Goal: Task Accomplishment & Management: Use online tool/utility

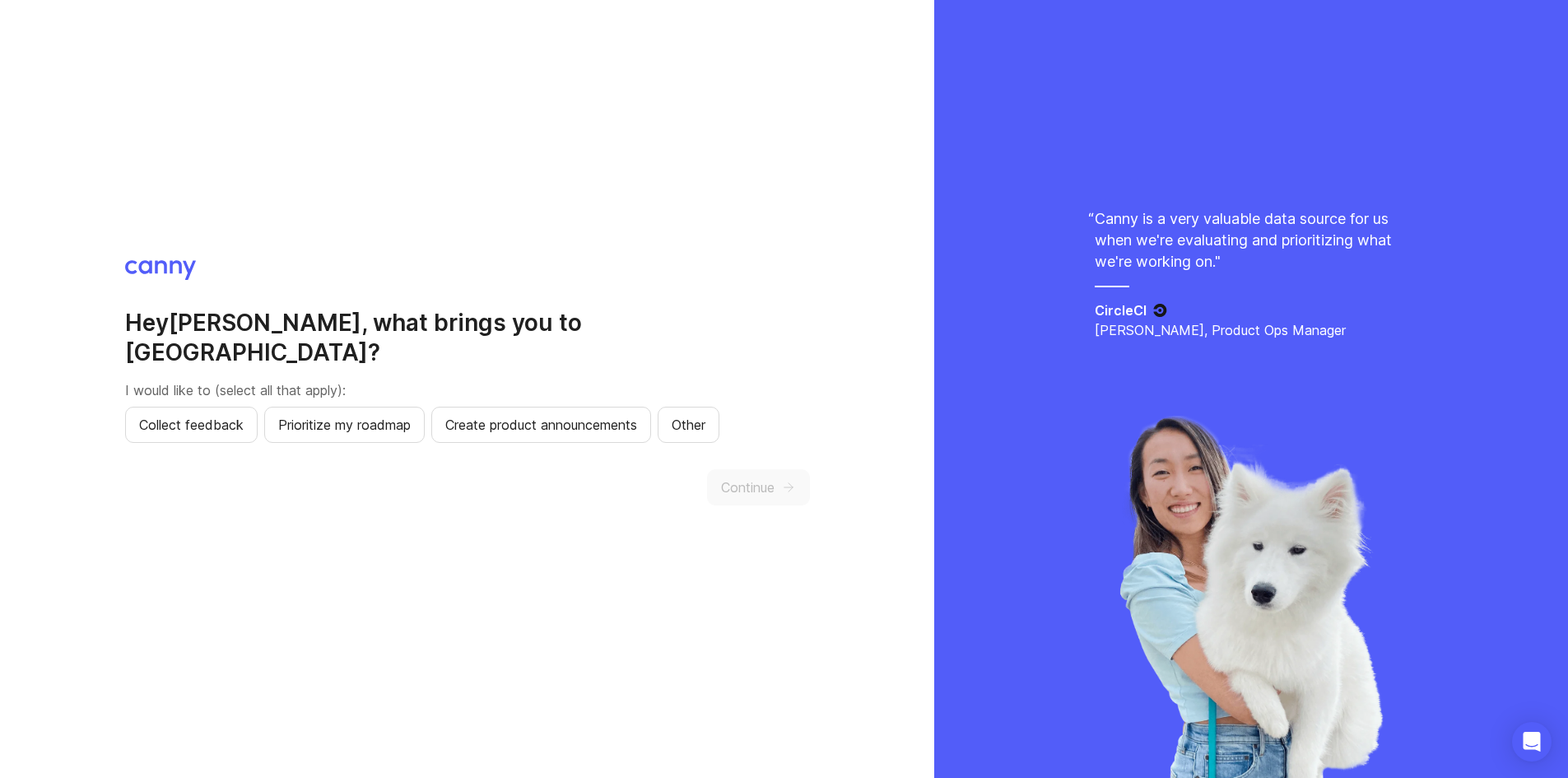
click at [763, 477] on span "Continue" at bounding box center [748, 487] width 54 height 20
click at [247, 309] on div "Hey [PERSON_NAME] , what brings you to [GEOGRAPHIC_DATA]? I would like to (sele…" at bounding box center [468, 389] width 685 height 258
click at [705, 415] on span "Other" at bounding box center [688, 424] width 34 height 20
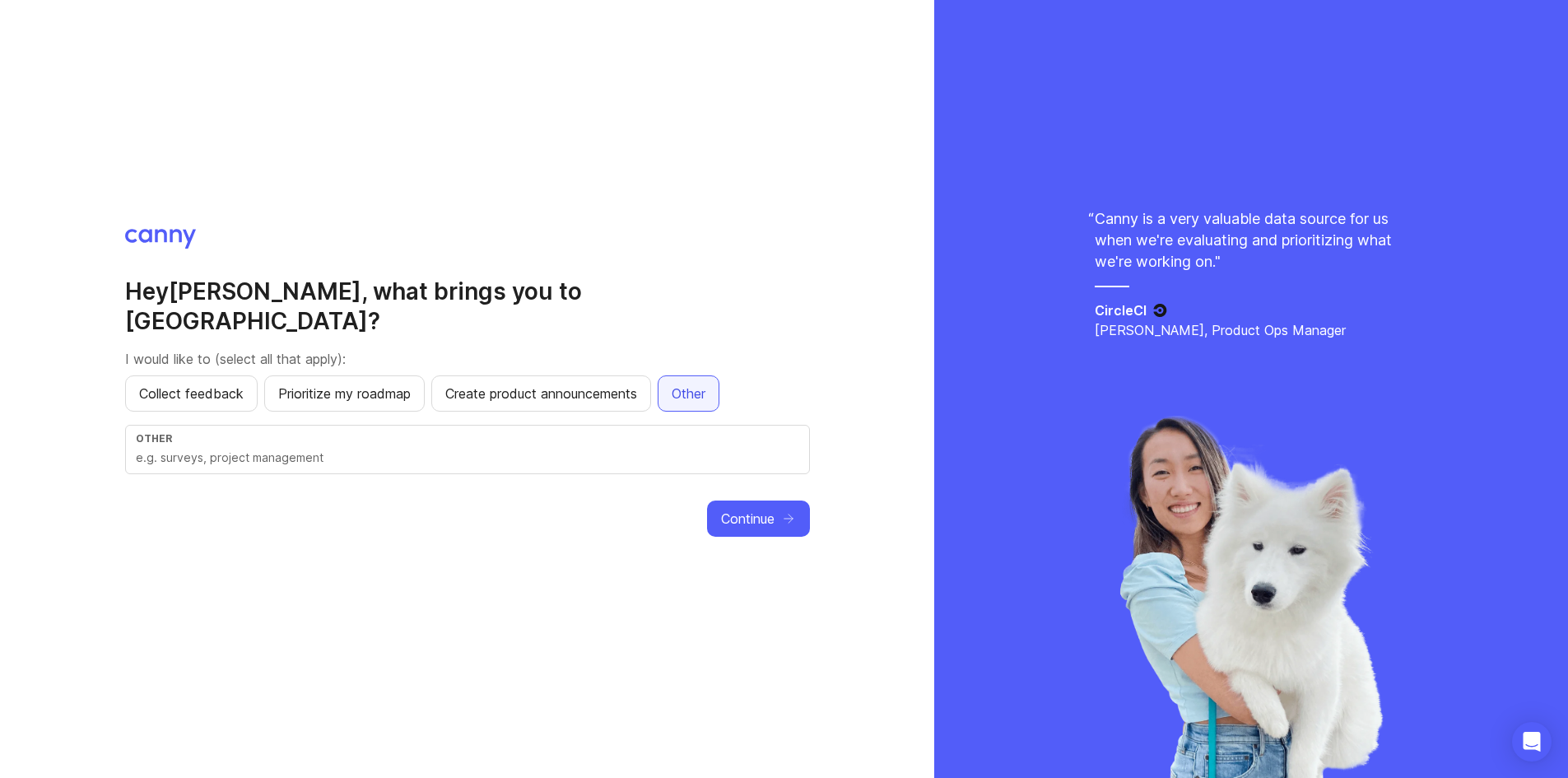
click at [711, 424] on div "Other" at bounding box center [468, 449] width 685 height 49
click at [745, 509] on span "Continue" at bounding box center [748, 519] width 54 height 20
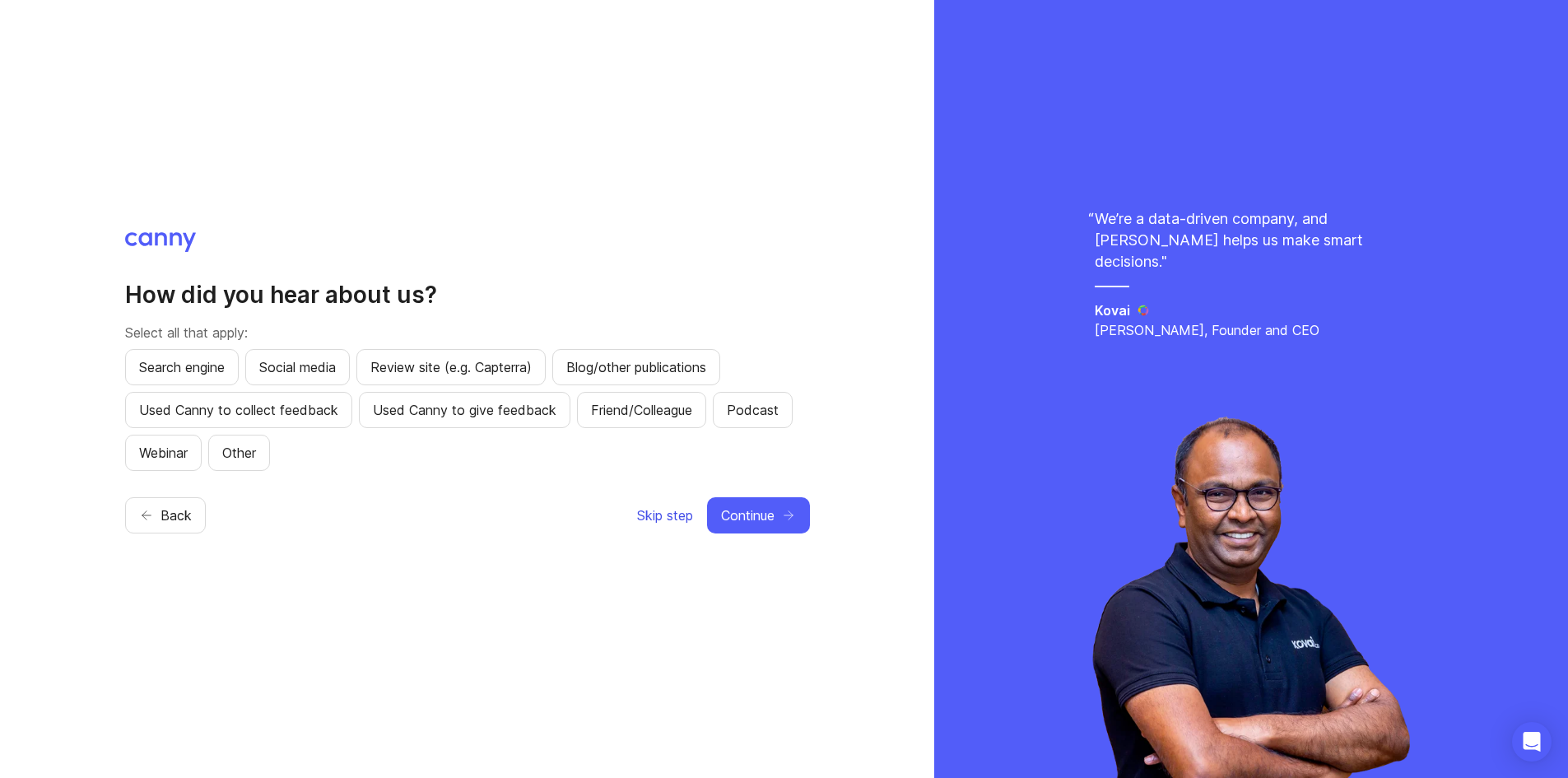
click at [687, 512] on span "Skip step" at bounding box center [665, 515] width 56 height 20
